Goal: Task Accomplishment & Management: Complete application form

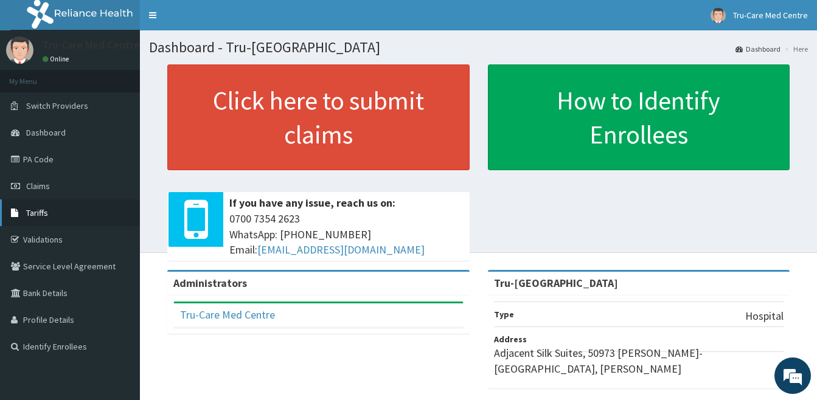
click at [61, 212] on link "Tariffs" at bounding box center [70, 212] width 140 height 27
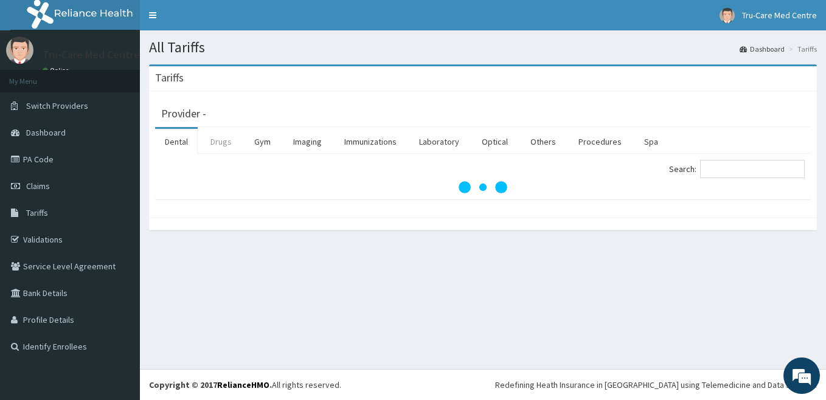
click at [217, 141] on link "Drugs" at bounding box center [221, 142] width 41 height 26
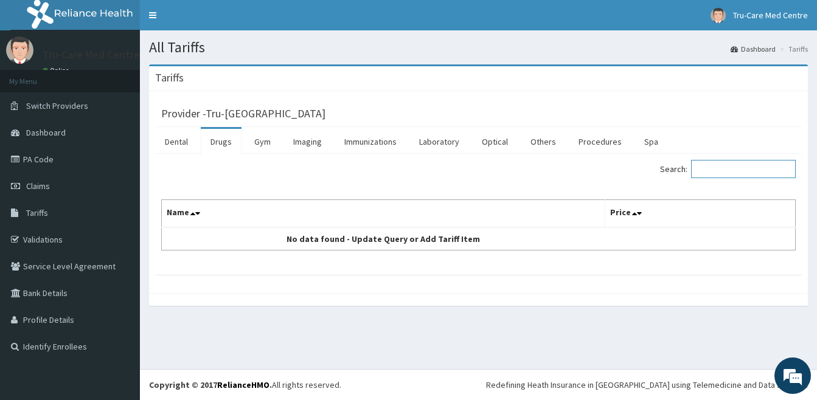
click at [727, 168] on input "Search:" at bounding box center [743, 169] width 105 height 18
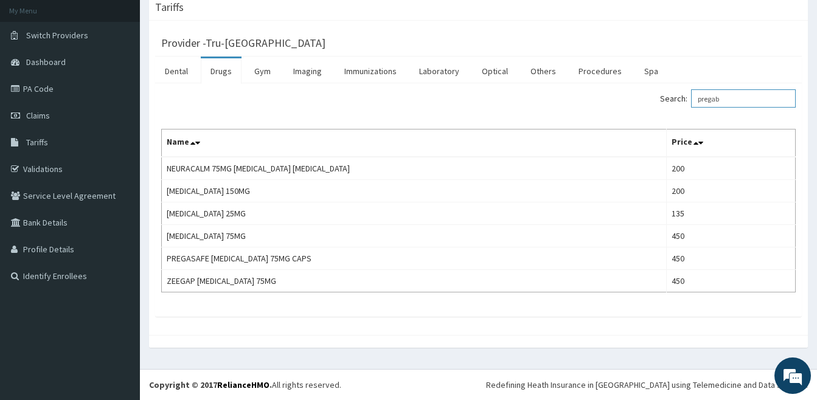
type input "pregab"
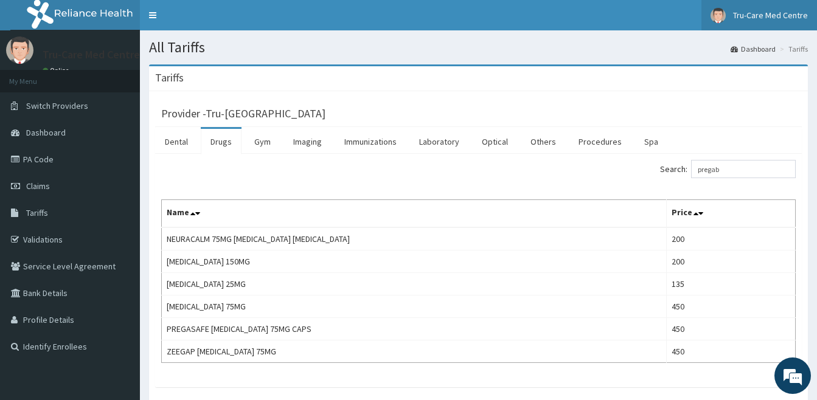
click at [785, 19] on span "Tru-Care Med Centre" at bounding box center [770, 15] width 75 height 11
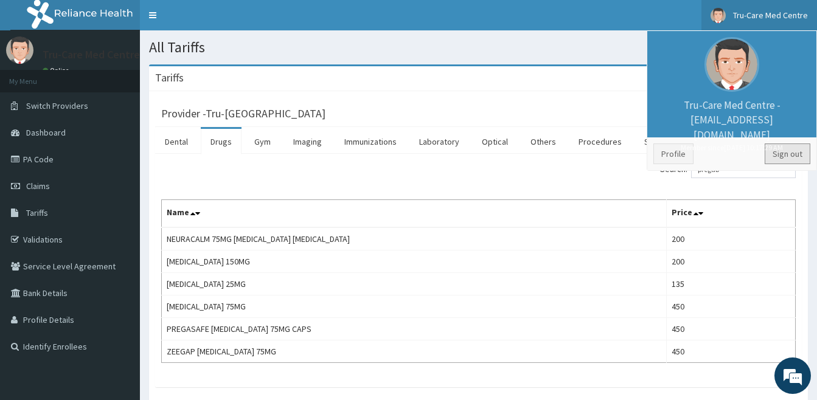
click at [794, 147] on link "Sign out" at bounding box center [787, 154] width 46 height 21
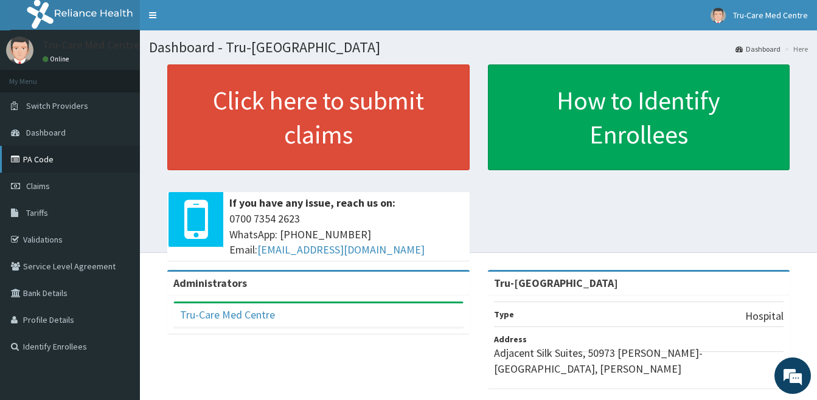
click at [54, 151] on link "PA Code" at bounding box center [70, 159] width 140 height 27
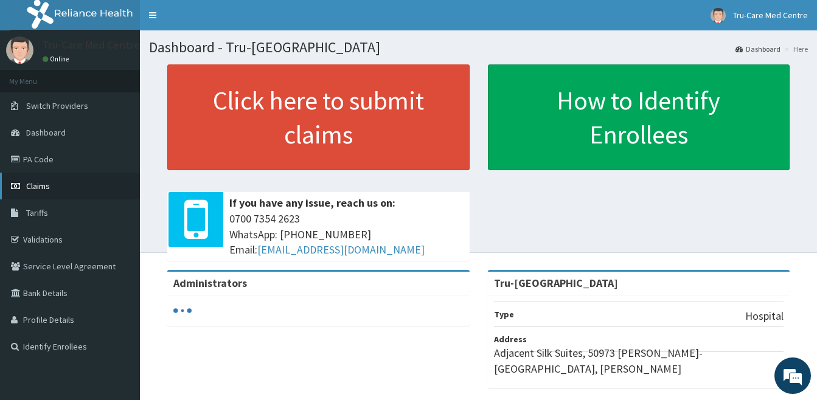
click at [34, 191] on span "Claims" at bounding box center [38, 186] width 24 height 11
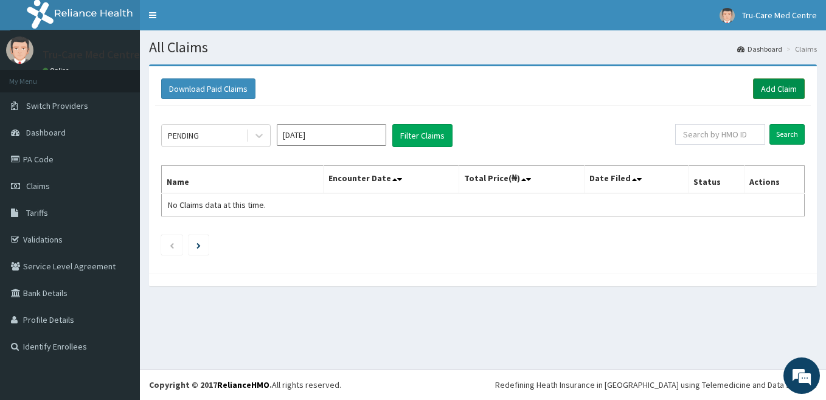
click at [772, 85] on link "Add Claim" at bounding box center [779, 88] width 52 height 21
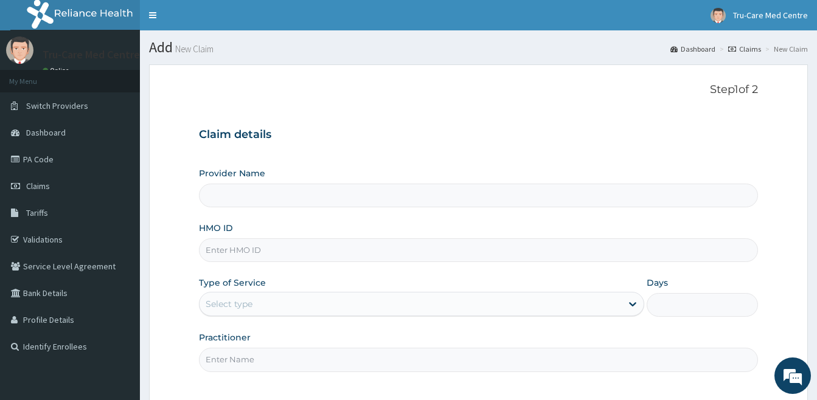
type input "Tru-Care Medical Centre"
drag, startPoint x: 212, startPoint y: 246, endPoint x: 226, endPoint y: 249, distance: 14.2
click at [215, 248] on input "HMO ID" at bounding box center [478, 250] width 559 height 24
paste input "SBL/10254/B"
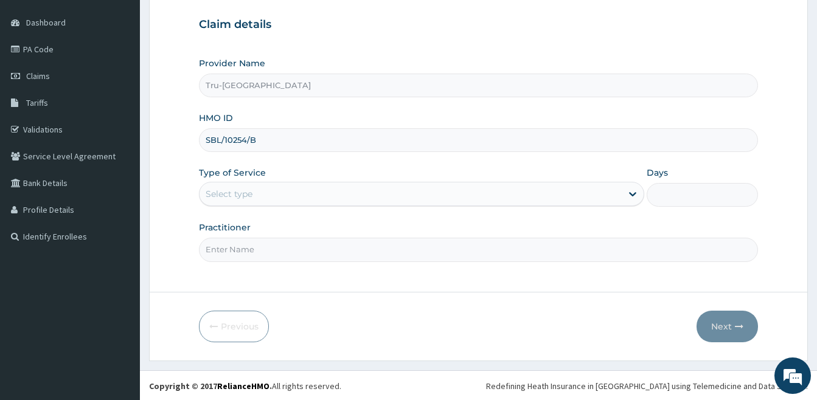
scroll to position [111, 0]
type input "SBL/10254/B"
click at [264, 194] on div "Select type" at bounding box center [410, 192] width 422 height 19
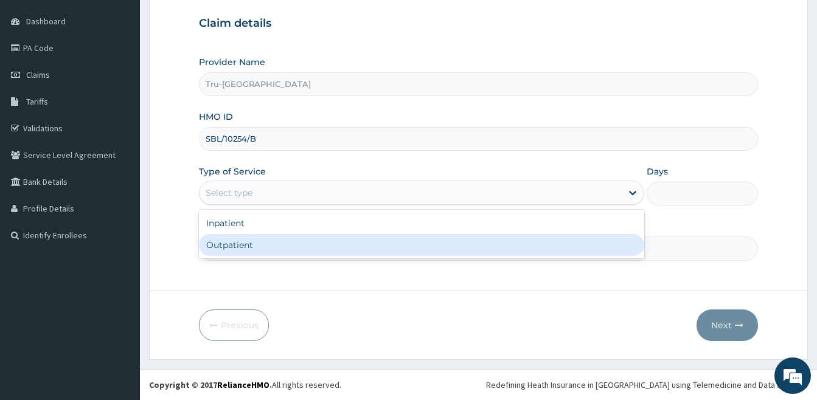
click at [260, 243] on div "Outpatient" at bounding box center [421, 245] width 445 height 22
type input "1"
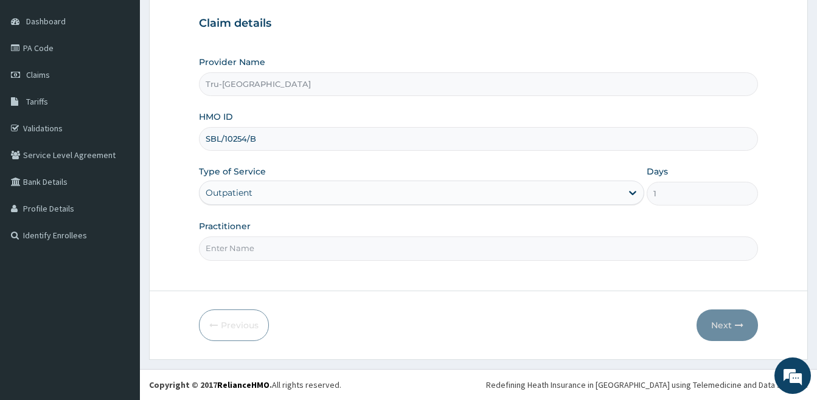
click at [265, 251] on input "Practitioner" at bounding box center [478, 249] width 559 height 24
type input "DR HINJARI A."
click at [724, 328] on button "Next" at bounding box center [726, 326] width 61 height 32
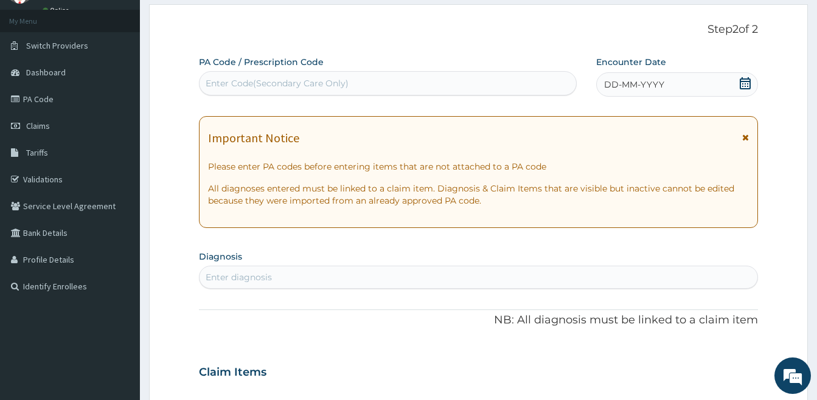
scroll to position [0, 0]
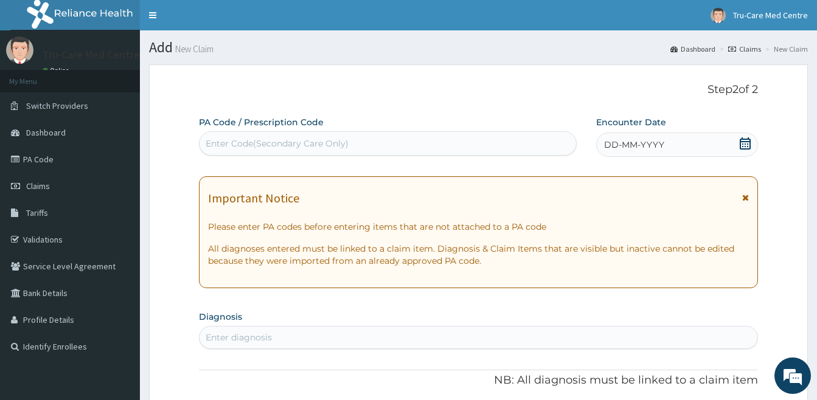
click at [225, 139] on div "Enter Code(Secondary Care Only)" at bounding box center [277, 143] width 143 height 12
paste input "PA/B9ED87"
type input "PA/B9ED87"
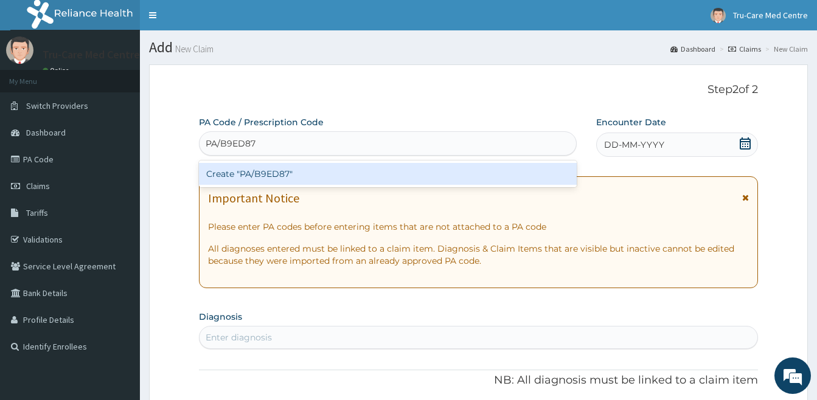
click at [339, 171] on div "Create "PA/B9ED87"" at bounding box center [388, 174] width 378 height 22
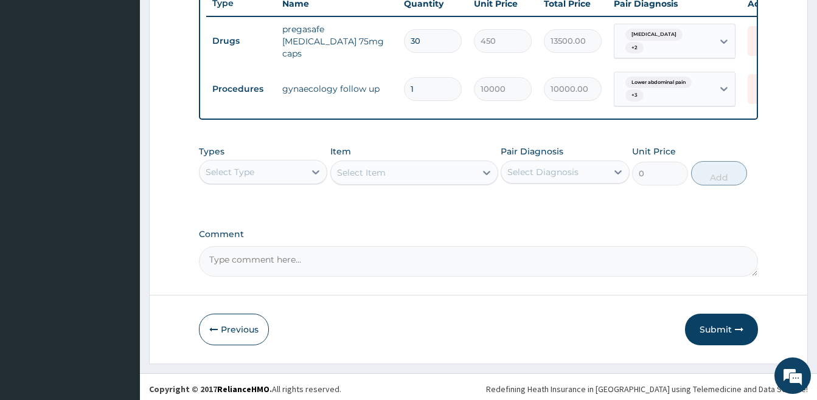
scroll to position [480, 0]
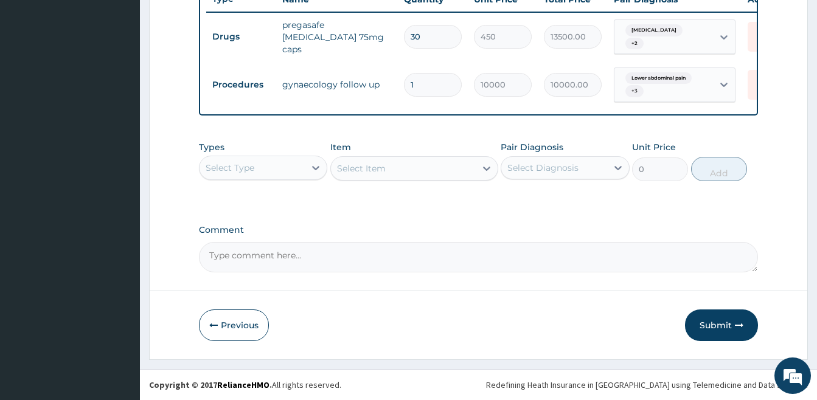
click at [512, 256] on textarea "Comment" at bounding box center [478, 257] width 559 height 30
type textarea "K"
paste textarea "Climacteric with uterine myoma."
type textarea "PLEASE KIV Climacteric with uterine myoma."
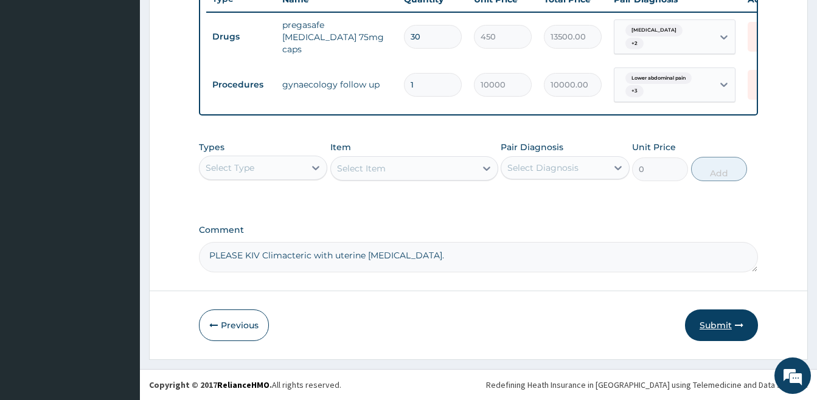
click at [708, 327] on button "Submit" at bounding box center [721, 326] width 73 height 32
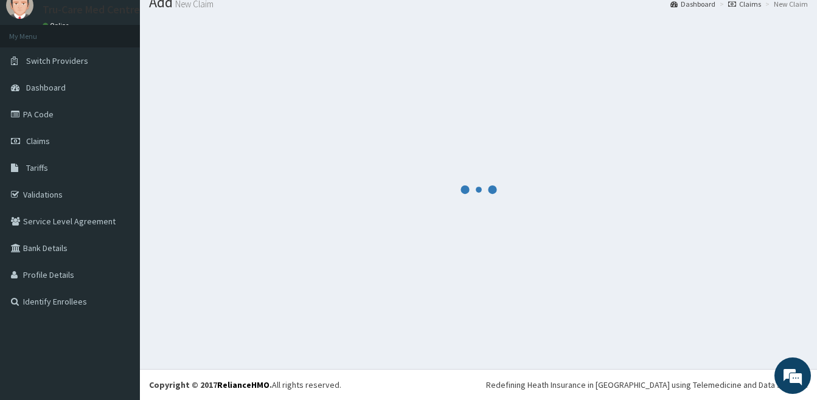
scroll to position [45, 0]
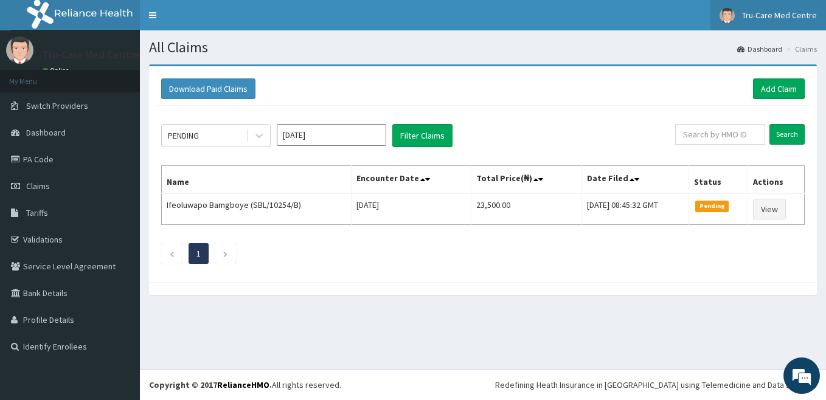
click at [794, 15] on span "Tru-Care Med Centre" at bounding box center [779, 15] width 75 height 11
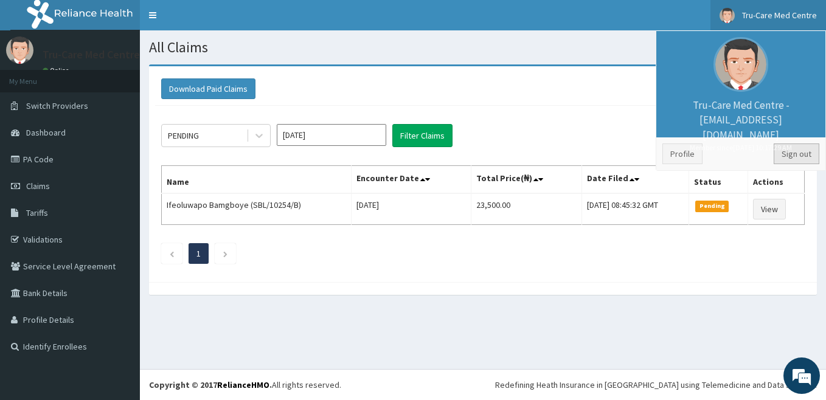
click at [784, 154] on link "Sign out" at bounding box center [797, 154] width 46 height 21
